Goal: Use online tool/utility: Utilize a website feature to perform a specific function

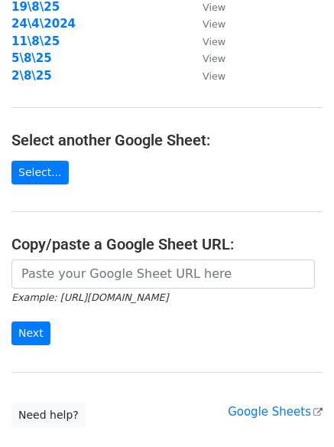
scroll to position [265, 0]
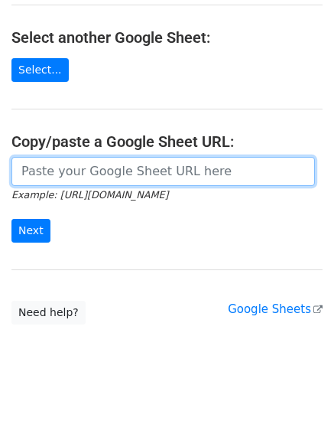
drag, startPoint x: 103, startPoint y: 171, endPoint x: 92, endPoint y: 187, distance: 19.1
click at [103, 171] on input "url" at bounding box center [163, 171] width 304 height 29
paste input "[URL][DOMAIN_NAME]"
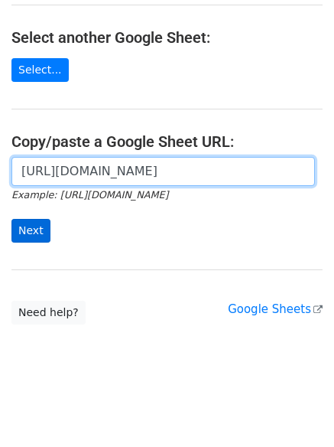
scroll to position [0, 316]
type input "[URL][DOMAIN_NAME]"
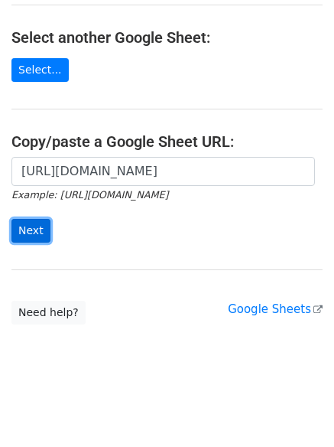
click at [41, 231] on input "Next" at bounding box center [30, 231] width 39 height 24
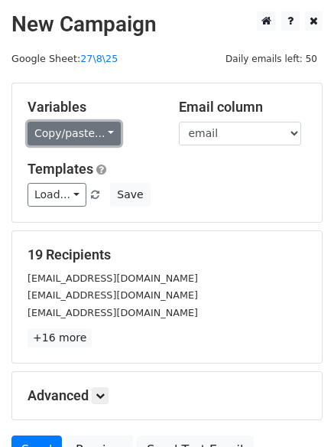
click at [92, 125] on link "Copy/paste..." at bounding box center [74, 134] width 93 height 24
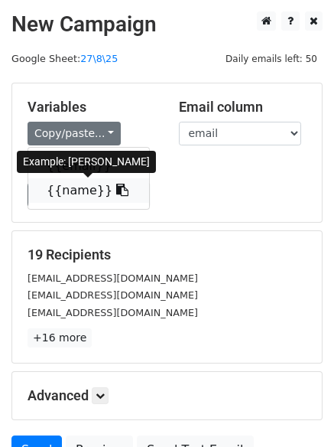
click at [83, 188] on link "{{name}}" at bounding box center [88, 190] width 121 height 24
